Goal: Check status

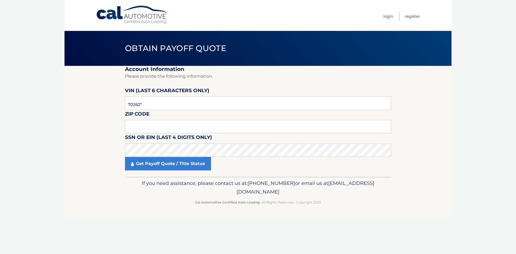
type input "702622"
type input "07733"
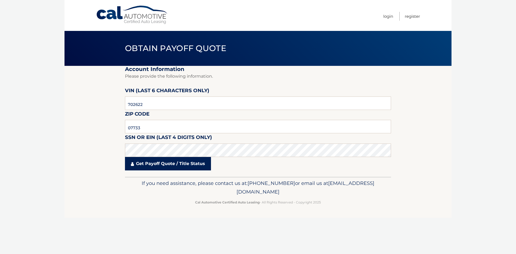
click at [168, 165] on link "Get Payoff Quote / Title Status" at bounding box center [168, 163] width 86 height 13
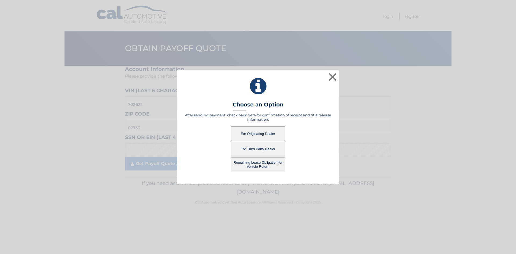
click at [256, 134] on button "For Originating Dealer" at bounding box center [258, 133] width 54 height 15
click at [252, 135] on button "For Originating Dealer" at bounding box center [258, 133] width 54 height 15
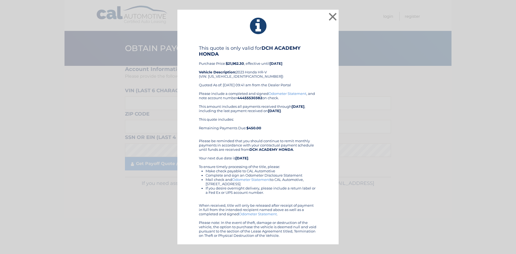
click at [7, 63] on div "× This quote is only valid for DCH ACADEMY HONDA Purchase Price: $21,962.30 , e…" at bounding box center [257, 127] width 511 height 235
